Goal: Task Accomplishment & Management: Complete application form

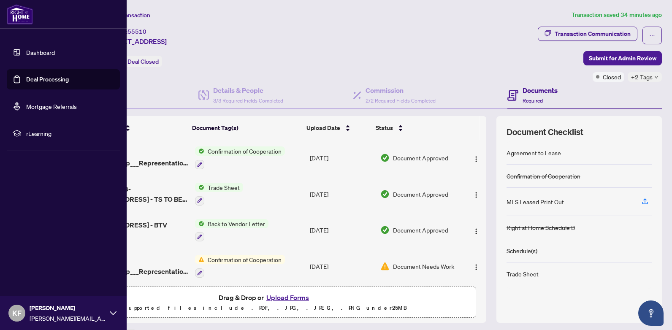
click at [30, 52] on link "Dashboard" at bounding box center [40, 53] width 29 height 8
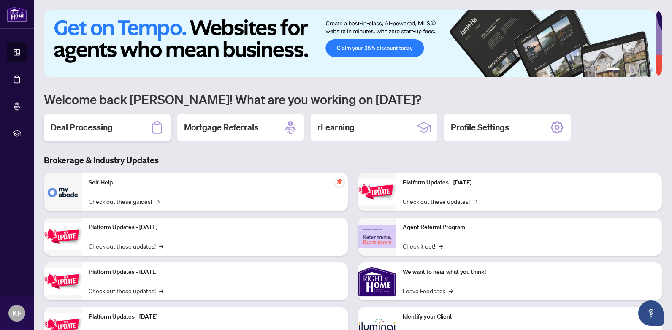
click at [118, 131] on div "Deal Processing" at bounding box center [107, 127] width 127 height 27
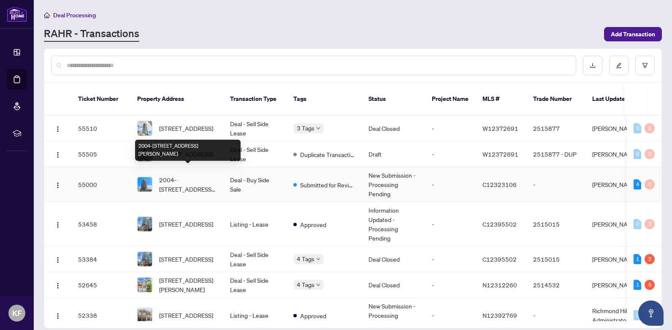
click at [184, 177] on span "2004-[STREET_ADDRESS][PERSON_NAME]" at bounding box center [187, 184] width 57 height 19
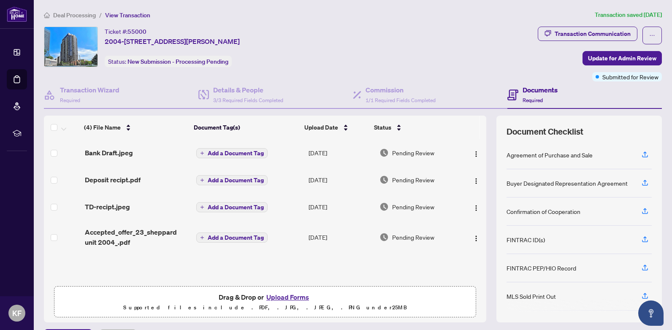
click at [293, 298] on button "Upload Forms" at bounding box center [288, 297] width 48 height 11
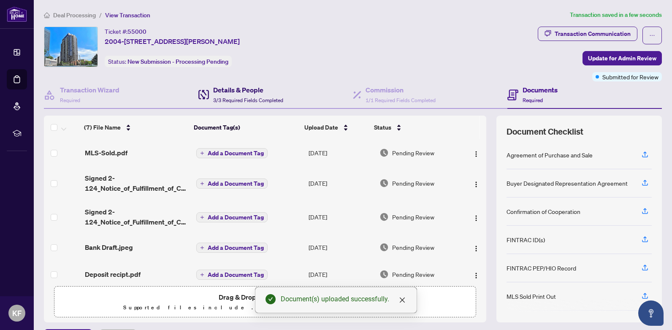
click at [237, 95] on h4 "Details & People" at bounding box center [248, 90] width 70 height 10
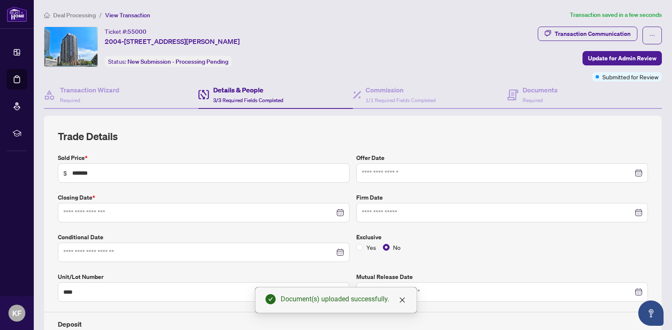
type input "**********"
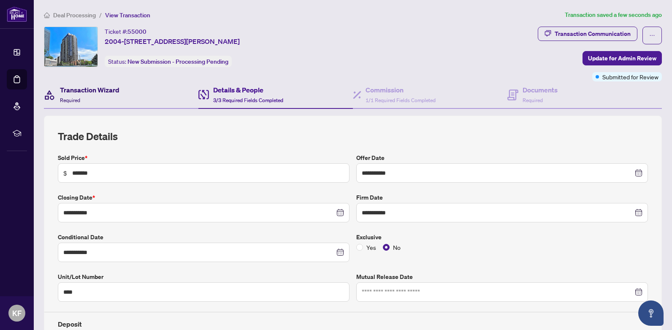
click at [104, 95] on div "Transaction Wizard Required" at bounding box center [90, 95] width 60 height 20
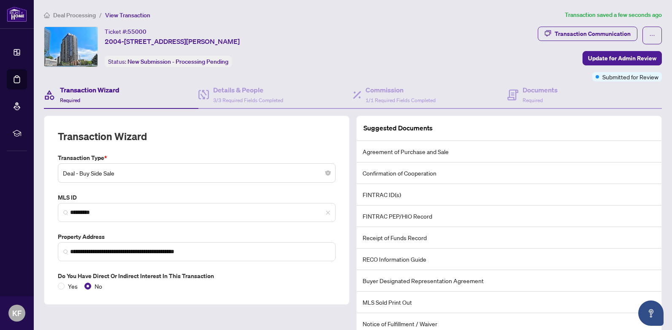
type input "**********"
click at [397, 92] on h4 "Commission" at bounding box center [400, 90] width 70 height 10
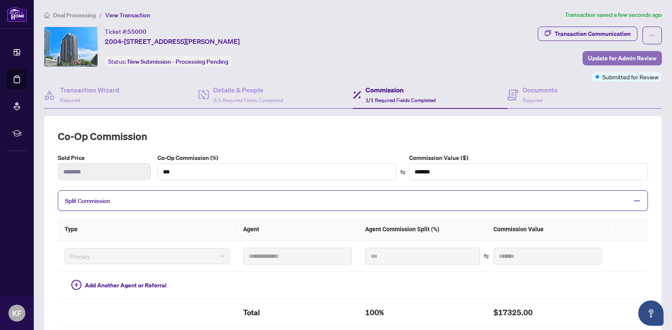
click at [617, 60] on span "Update for Admin Review" at bounding box center [622, 58] width 68 height 14
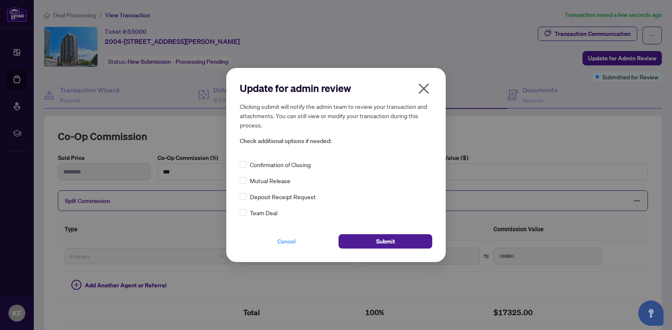
click at [396, 242] on button "Submit" at bounding box center [385, 241] width 94 height 14
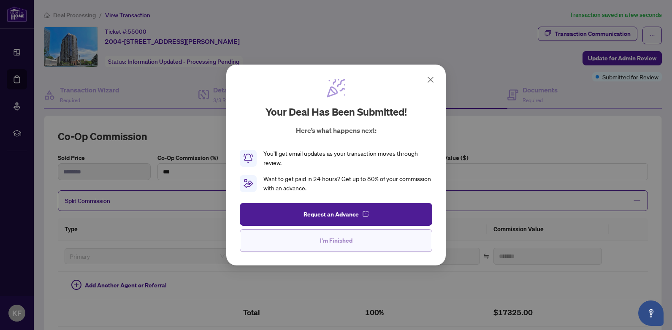
click at [348, 237] on span "I'm Finished" at bounding box center [336, 241] width 32 height 14
